Goal: Task Accomplishment & Management: Complete application form

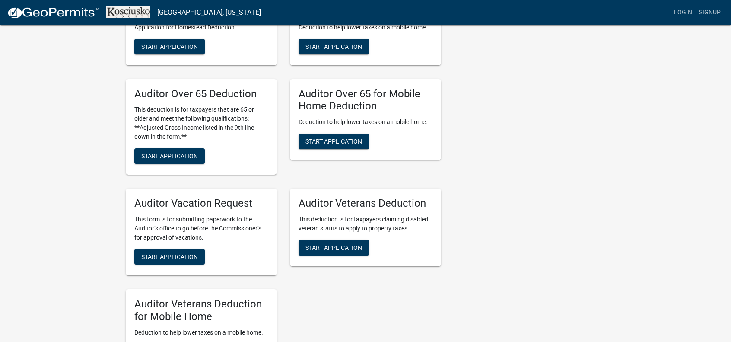
scroll to position [605, 0]
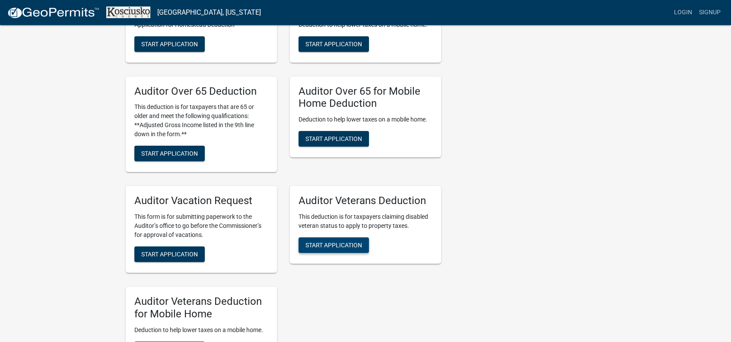
click at [309, 246] on span "Start Application" at bounding box center [334, 245] width 57 height 7
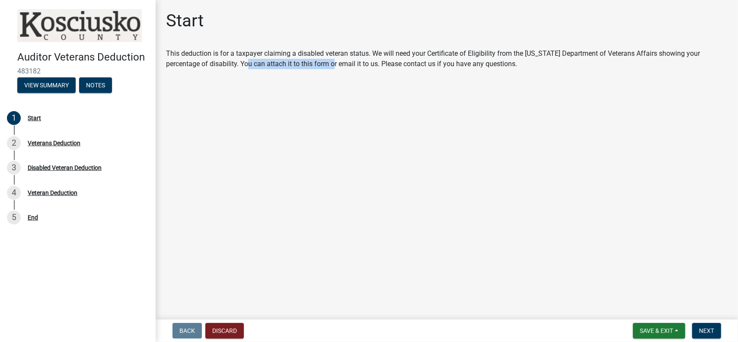
drag, startPoint x: 306, startPoint y: 176, endPoint x: 436, endPoint y: 265, distance: 158.2
click at [220, 141] on main "Start This deduction is for a taxpayer claiming a disabled veteran status. We w…" at bounding box center [447, 158] width 582 height 316
click at [712, 329] on span "Next" at bounding box center [706, 330] width 15 height 7
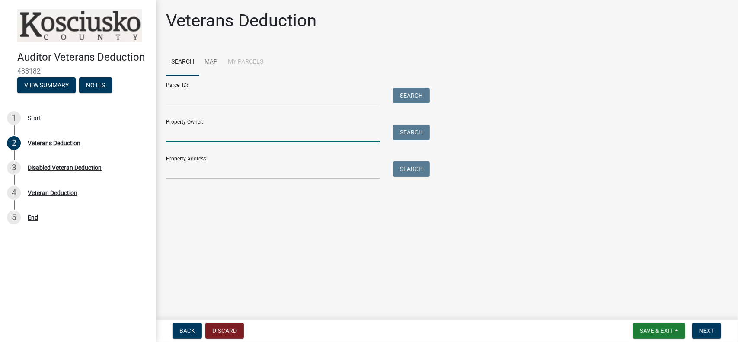
click at [201, 130] on input "Property Owner:" at bounding box center [273, 133] width 214 height 18
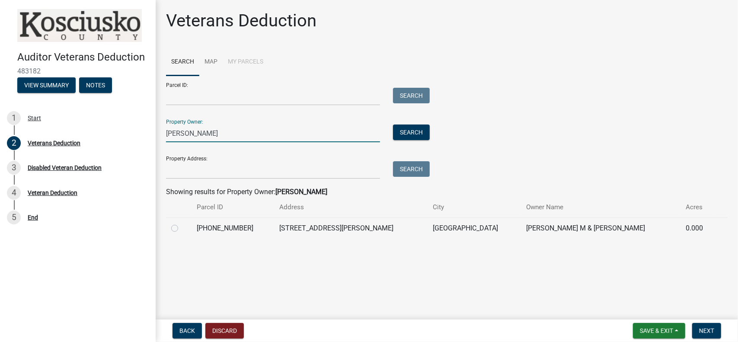
type input "[PERSON_NAME]"
click at [181, 223] on label at bounding box center [181, 223] width 0 height 0
click at [181, 229] on input "radio" at bounding box center [184, 226] width 6 height 6
radio input "true"
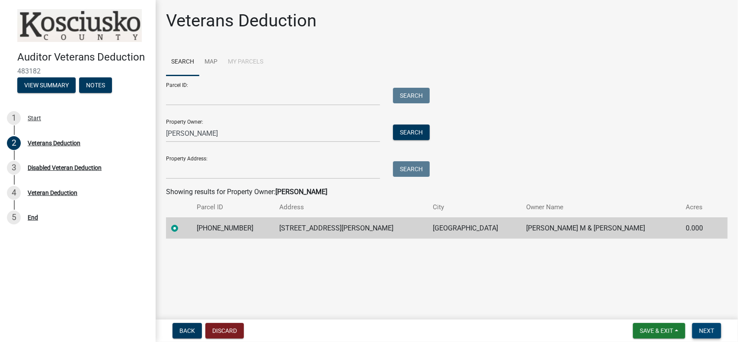
click at [707, 330] on span "Next" at bounding box center [706, 330] width 15 height 7
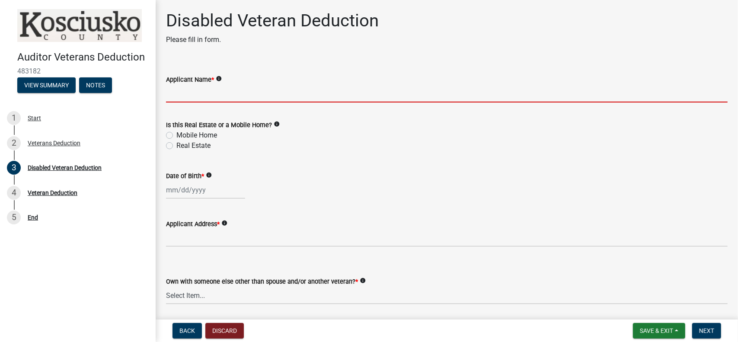
click at [209, 95] on input "Applicant Name *" at bounding box center [446, 94] width 561 height 18
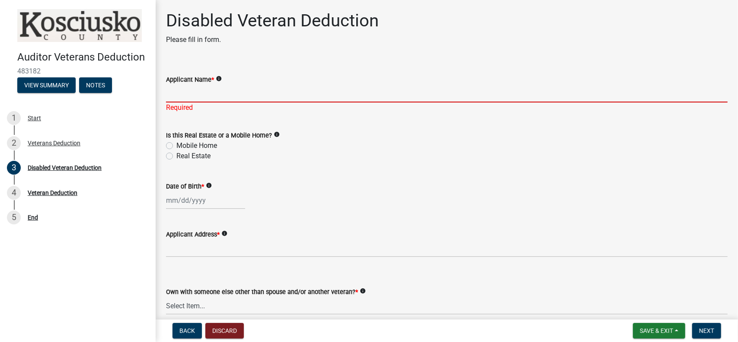
click at [199, 95] on input "Applicant Name *" at bounding box center [446, 94] width 561 height 18
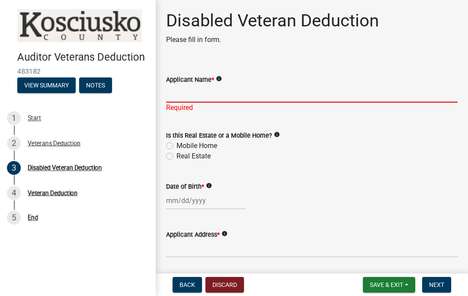
click at [232, 100] on input "Applicant Name *" at bounding box center [311, 94] width 291 height 18
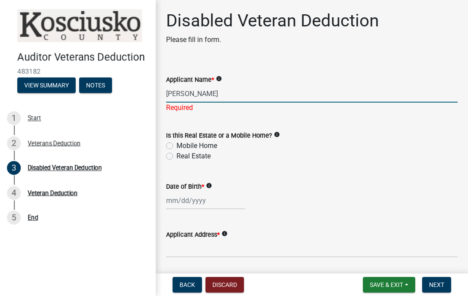
type input "[PERSON_NAME]"
click at [170, 146] on div "Is this Real Estate or a Mobile Home? info Mobile Home Real Estate" at bounding box center [311, 145] width 291 height 31
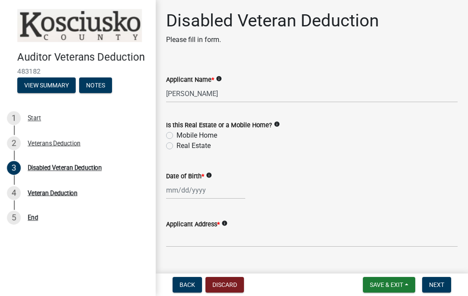
click at [176, 146] on label "Real Estate" at bounding box center [193, 145] width 34 height 10
click at [176, 146] on input "Real Estate" at bounding box center [179, 143] width 6 height 6
radio input "true"
select select "9"
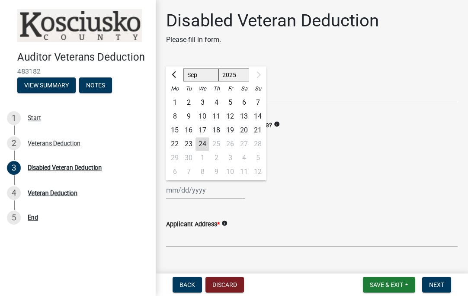
click at [170, 192] on div "Jan Feb Mar Apr May Jun [DATE] Aug [DATE] 1889 1890 1891 1892 1893 1894 1895 18…" at bounding box center [205, 190] width 79 height 18
click at [230, 74] on select "1888 1889 1890 1891 1892 1893 1894 1895 1896 1897 1898 1899 1900 1901 1902 1903…" at bounding box center [233, 75] width 31 height 13
select select "1952"
click at [218, 69] on select "1888 1889 1890 1891 1892 1893 1894 1895 1896 1897 1898 1899 1900 1901 1902 1903…" at bounding box center [233, 75] width 31 height 13
click at [190, 77] on select "Jan Feb Mar Apr May Jun [DATE] Aug Sep Oct Nov Dec" at bounding box center [200, 75] width 35 height 13
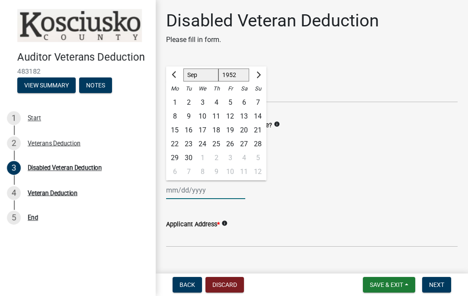
select select "3"
click at [183, 69] on select "Jan Feb Mar Apr May Jun [DATE] Aug Sep Oct Nov Dec" at bounding box center [200, 75] width 35 height 13
click at [253, 142] on div "23" at bounding box center [258, 144] width 14 height 14
type input "[DATE]"
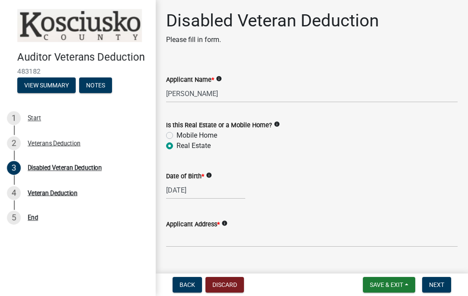
scroll to position [130, 0]
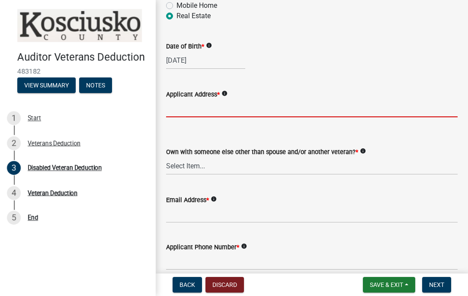
click at [191, 112] on input "Applicant Address *" at bounding box center [311, 108] width 291 height 18
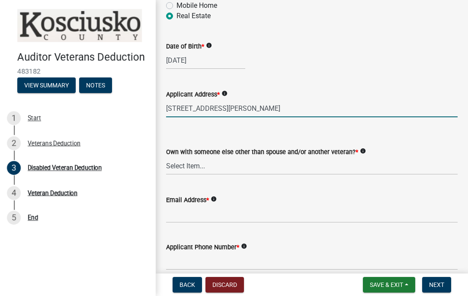
type input "[STREET_ADDRESS][PERSON_NAME]"
click at [181, 166] on select "Select Item... Yes No" at bounding box center [311, 166] width 291 height 18
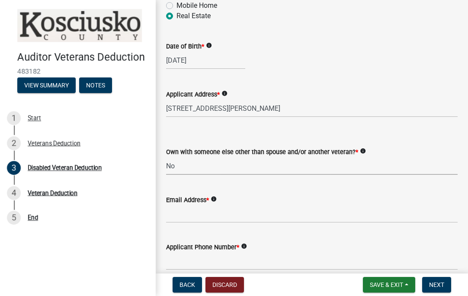
click at [166, 157] on select "Select Item... Yes No" at bounding box center [311, 166] width 291 height 18
select select "36a12cd3-102c-4844-8c55-94b88fe470ab"
click at [172, 215] on input "Email Address *" at bounding box center [311, 214] width 291 height 18
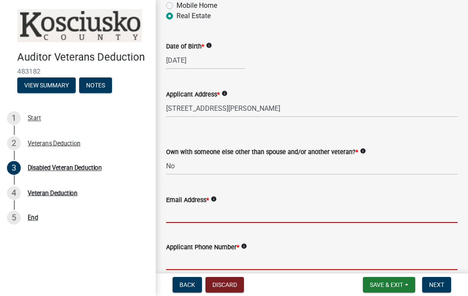
click at [180, 263] on input "Applicant Phone Number *" at bounding box center [311, 261] width 291 height 18
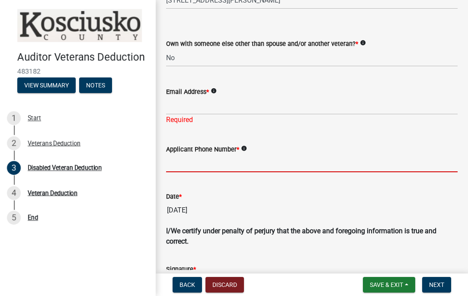
scroll to position [259, 0]
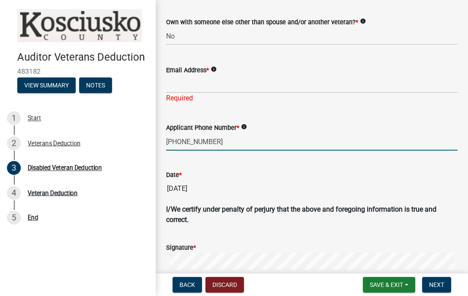
type input "[PHONE_NUMBER]"
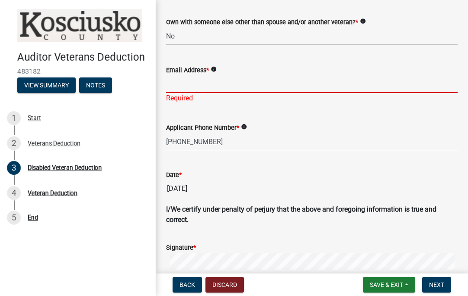
click at [204, 80] on input "Email Address *" at bounding box center [311, 84] width 291 height 18
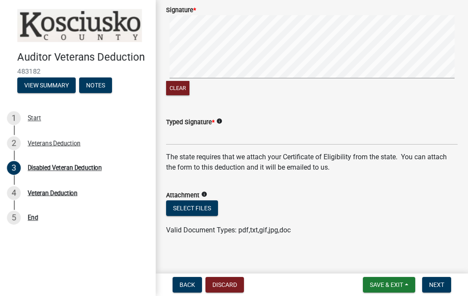
scroll to position [503, 0]
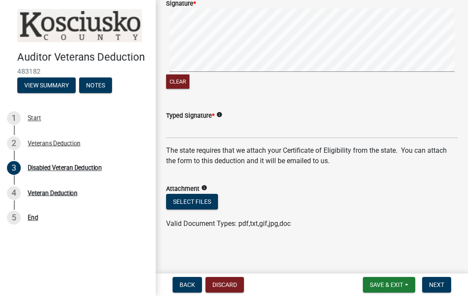
type input "[PERSON_NAME][EMAIL_ADDRESS][DOMAIN_NAME]"
click at [221, 123] on input "Typed Signature *" at bounding box center [311, 129] width 291 height 18
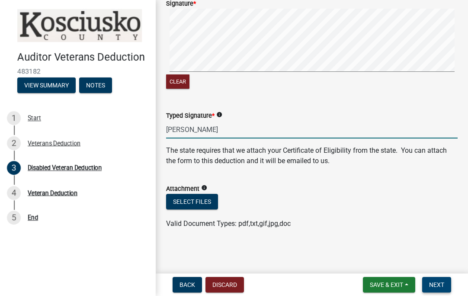
type input "[PERSON_NAME]"
click at [434, 289] on button "Next" at bounding box center [436, 285] width 29 height 16
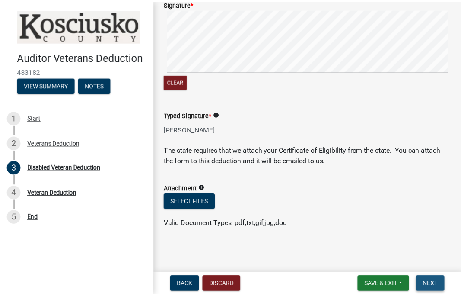
scroll to position [0, 0]
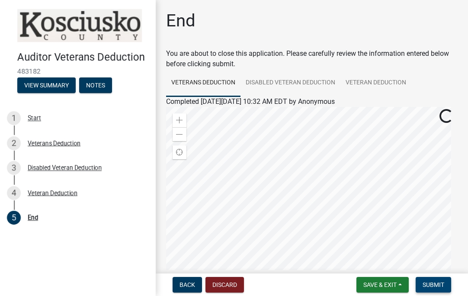
click at [433, 283] on span "Submit" at bounding box center [433, 284] width 22 height 7
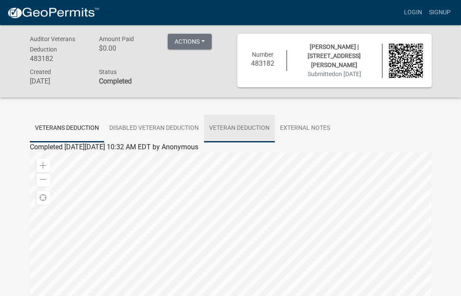
click at [245, 137] on link "Veteran Deduction" at bounding box center [239, 129] width 71 height 28
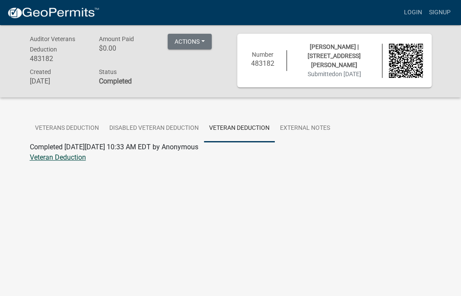
click at [67, 161] on link "Veteran Deduction" at bounding box center [58, 157] width 56 height 8
